Goal: Transaction & Acquisition: Purchase product/service

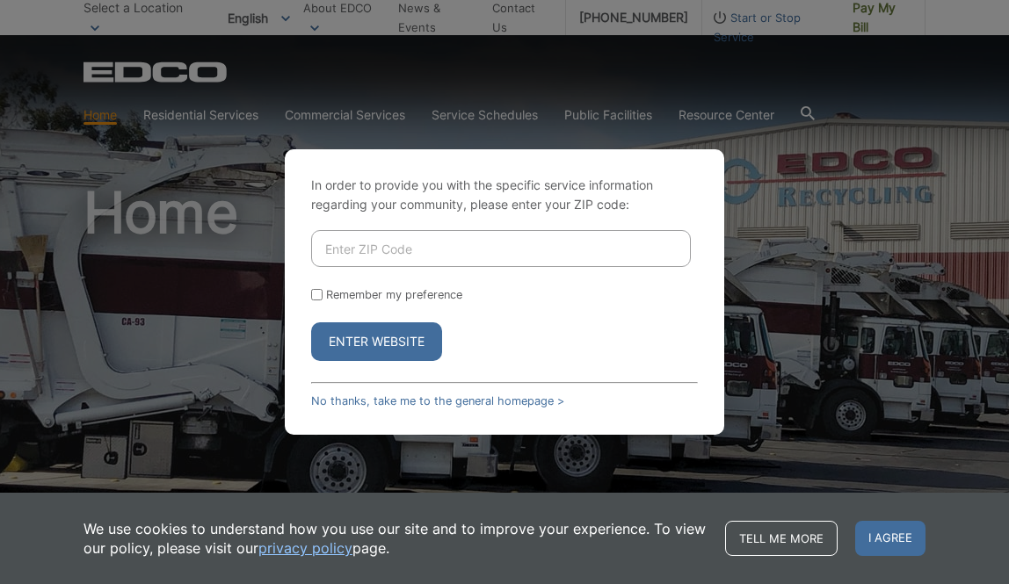
click at [424, 344] on button "Enter Website" at bounding box center [376, 342] width 131 height 39
click at [862, 534] on span "I agree" at bounding box center [890, 538] width 70 height 35
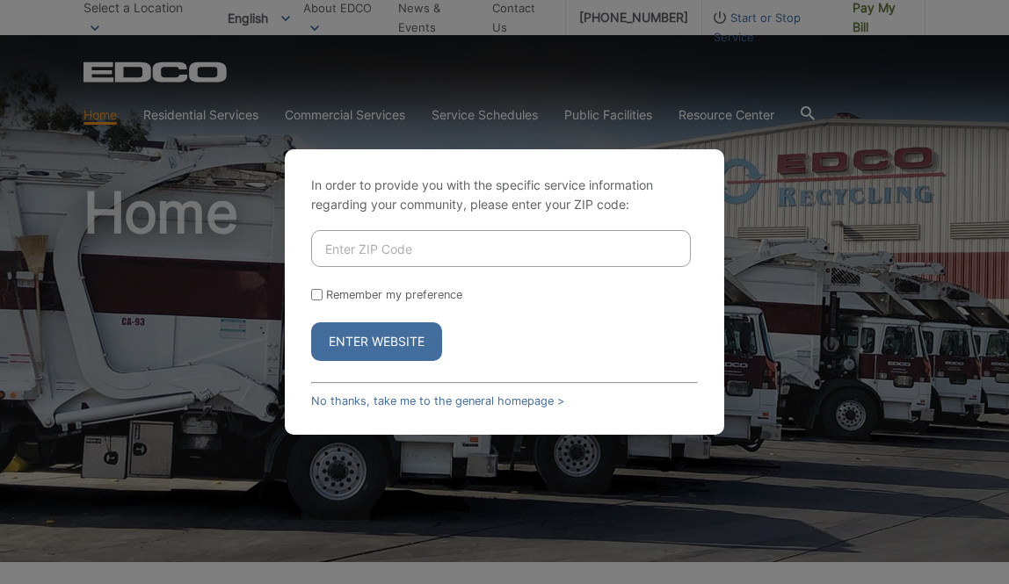
click at [314, 301] on div "Remember my preference" at bounding box center [504, 294] width 387 height 13
click at [317, 286] on form "Remember my preference Enter Website" at bounding box center [504, 295] width 387 height 131
click at [316, 298] on input "Remember my preference" at bounding box center [316, 294] width 11 height 11
checkbox input "false"
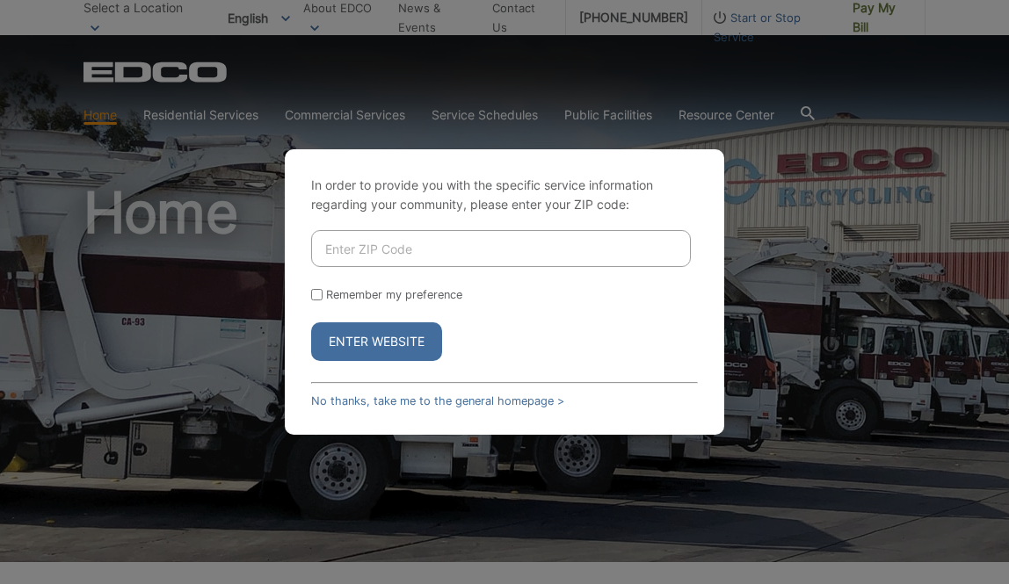
click at [366, 390] on div "In order to provide you with the specific service information regarding your co…" at bounding box center [504, 292] width 439 height 286
click at [366, 401] on link "No thanks, take me to the general homepage >" at bounding box center [437, 401] width 253 height 13
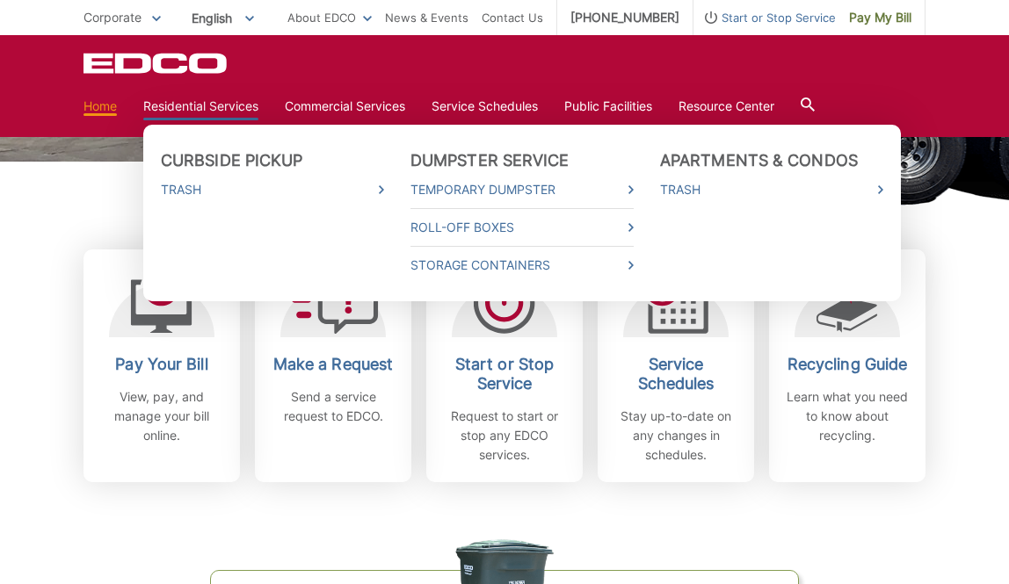
scroll to position [399, 0]
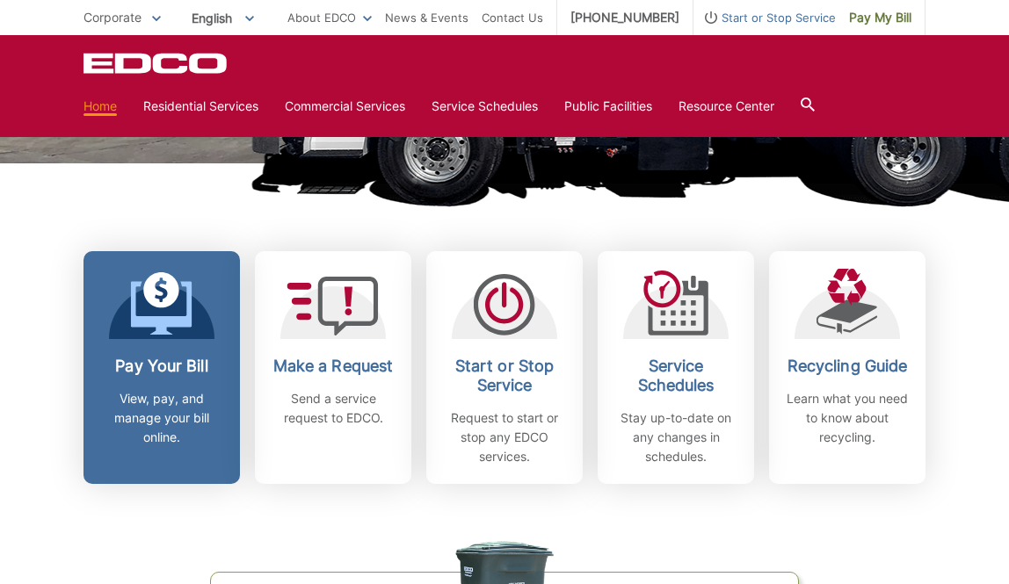
click at [157, 286] on icon at bounding box center [162, 303] width 62 height 63
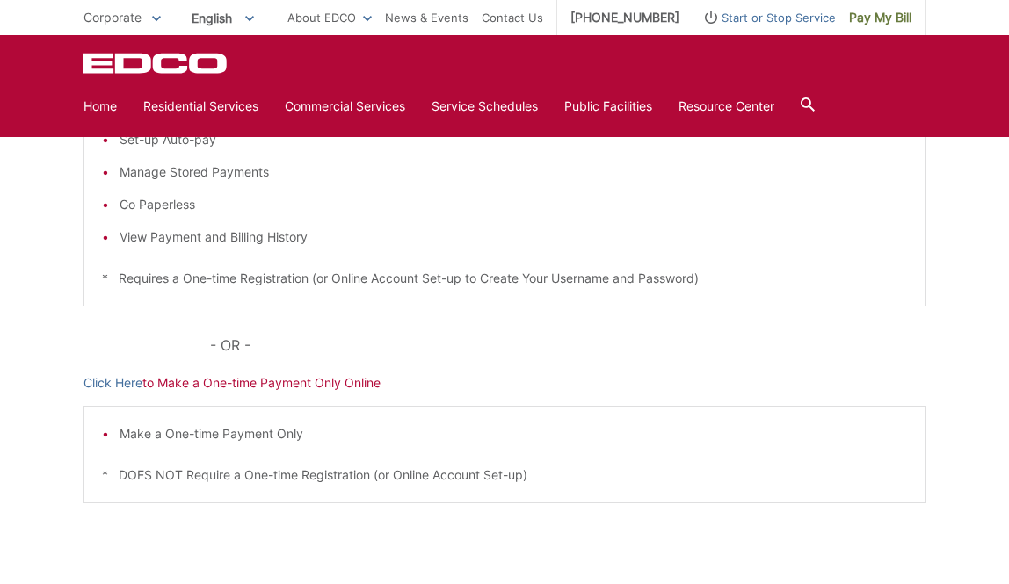
scroll to position [397, 0]
click at [119, 395] on div "Pay Your Bill Click Here to View, Pay, and Manage Your Bill Online Make a One-t…" at bounding box center [504, 264] width 842 height 708
click at [120, 388] on link "Click Here" at bounding box center [112, 383] width 59 height 19
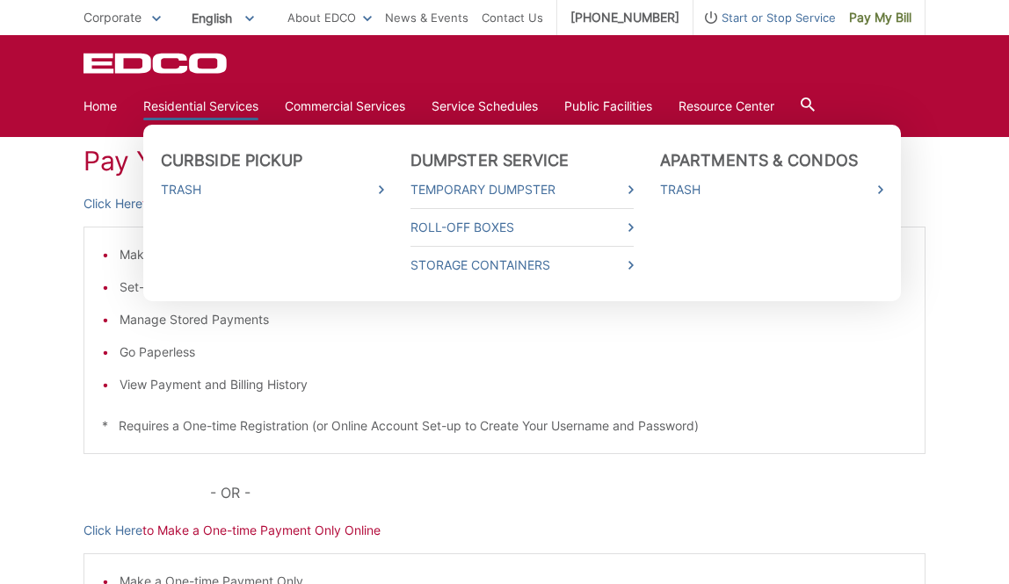
scroll to position [62, 0]
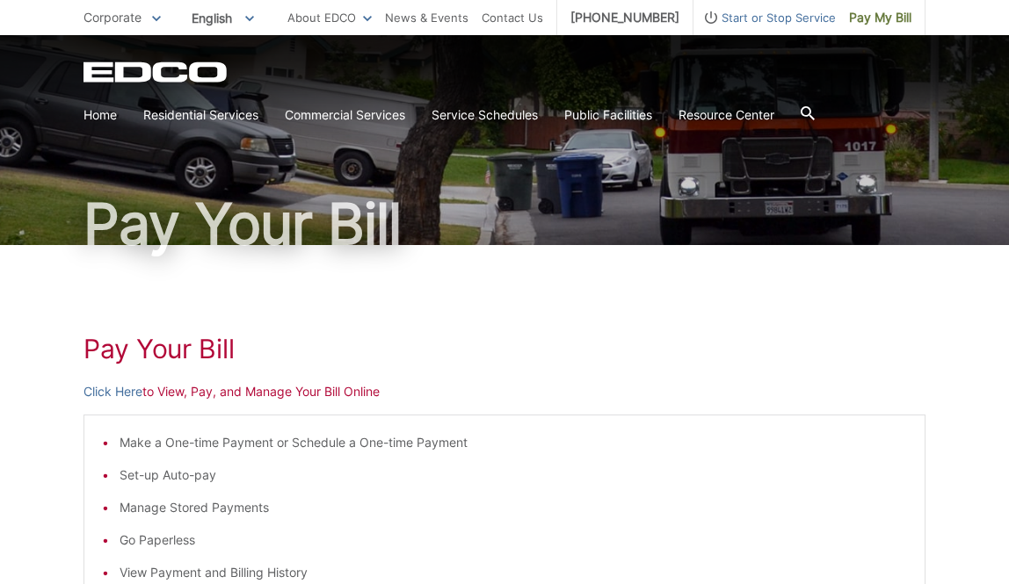
click at [200, 388] on p "Click Here to View, Pay, and Manage Your Bill Online" at bounding box center [504, 391] width 842 height 19
click at [122, 393] on link "Click Here" at bounding box center [112, 391] width 59 height 19
